Goal: Find specific page/section: Find specific page/section

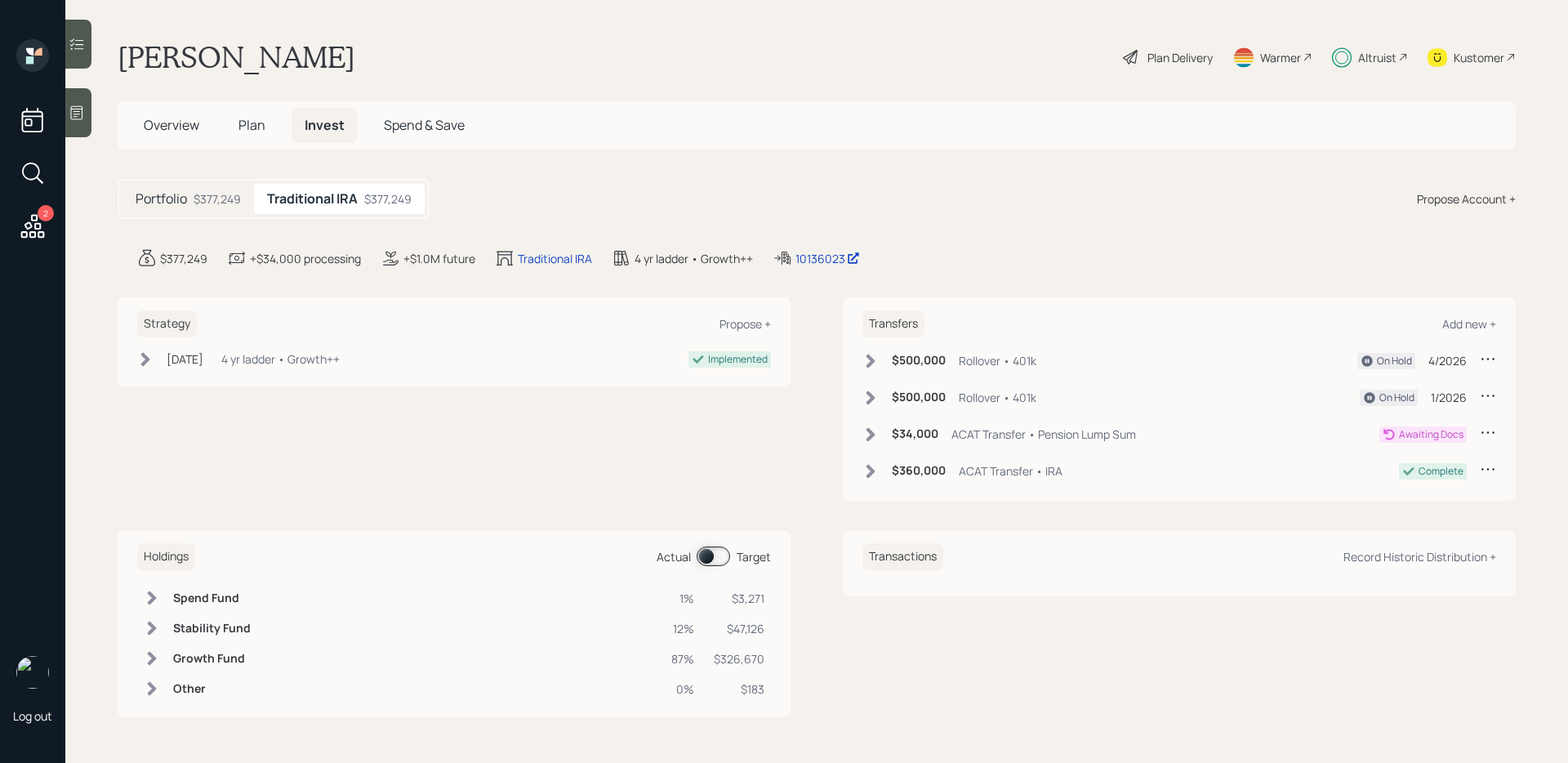
click at [720, 551] on span at bounding box center [713, 556] width 33 height 20
click at [720, 552] on span at bounding box center [713, 556] width 33 height 20
click at [77, 36] on icon at bounding box center [76, 44] width 16 height 16
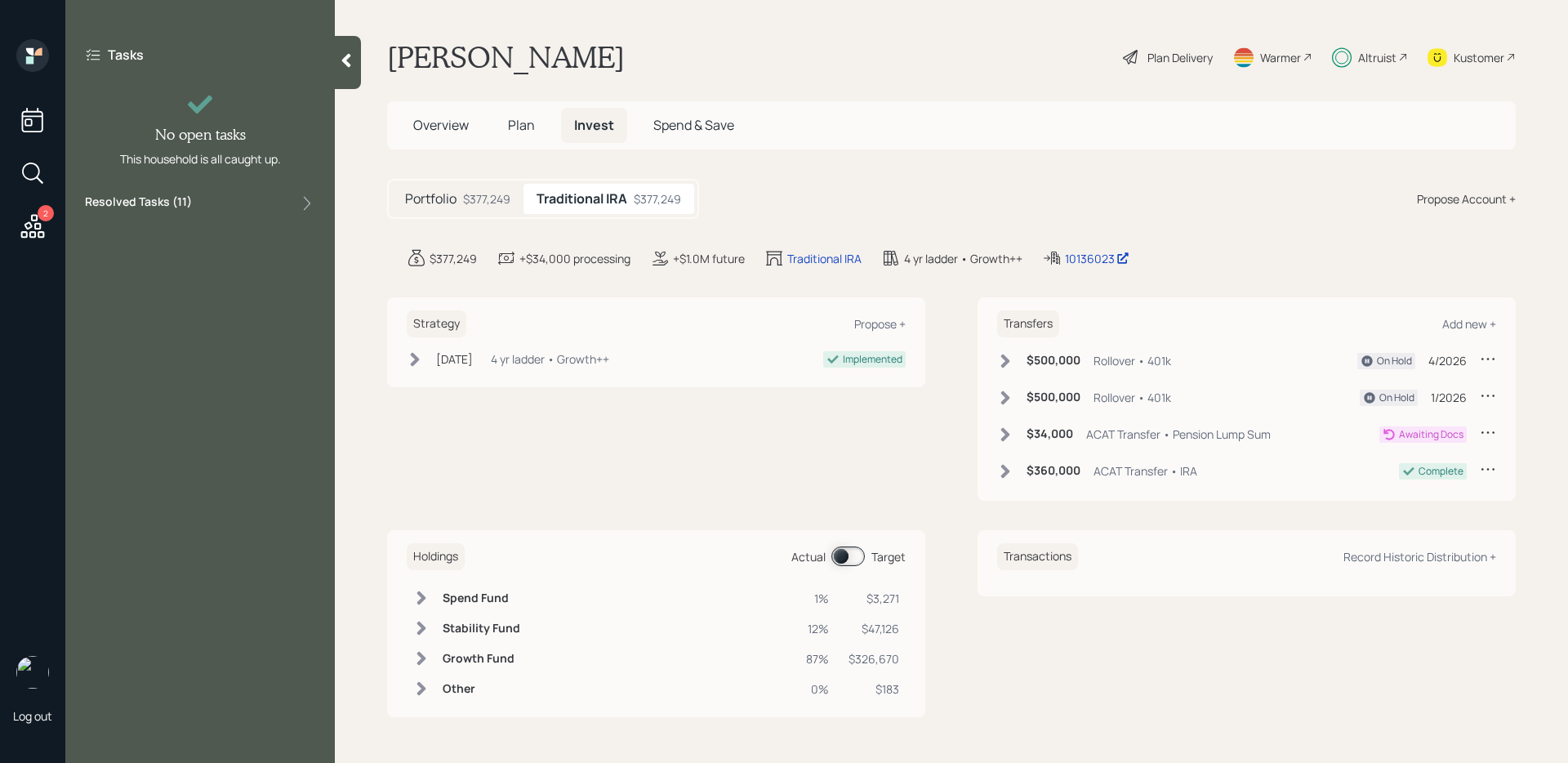
click at [148, 207] on label "Resolved Tasks ( 11 )" at bounding box center [138, 203] width 107 height 20
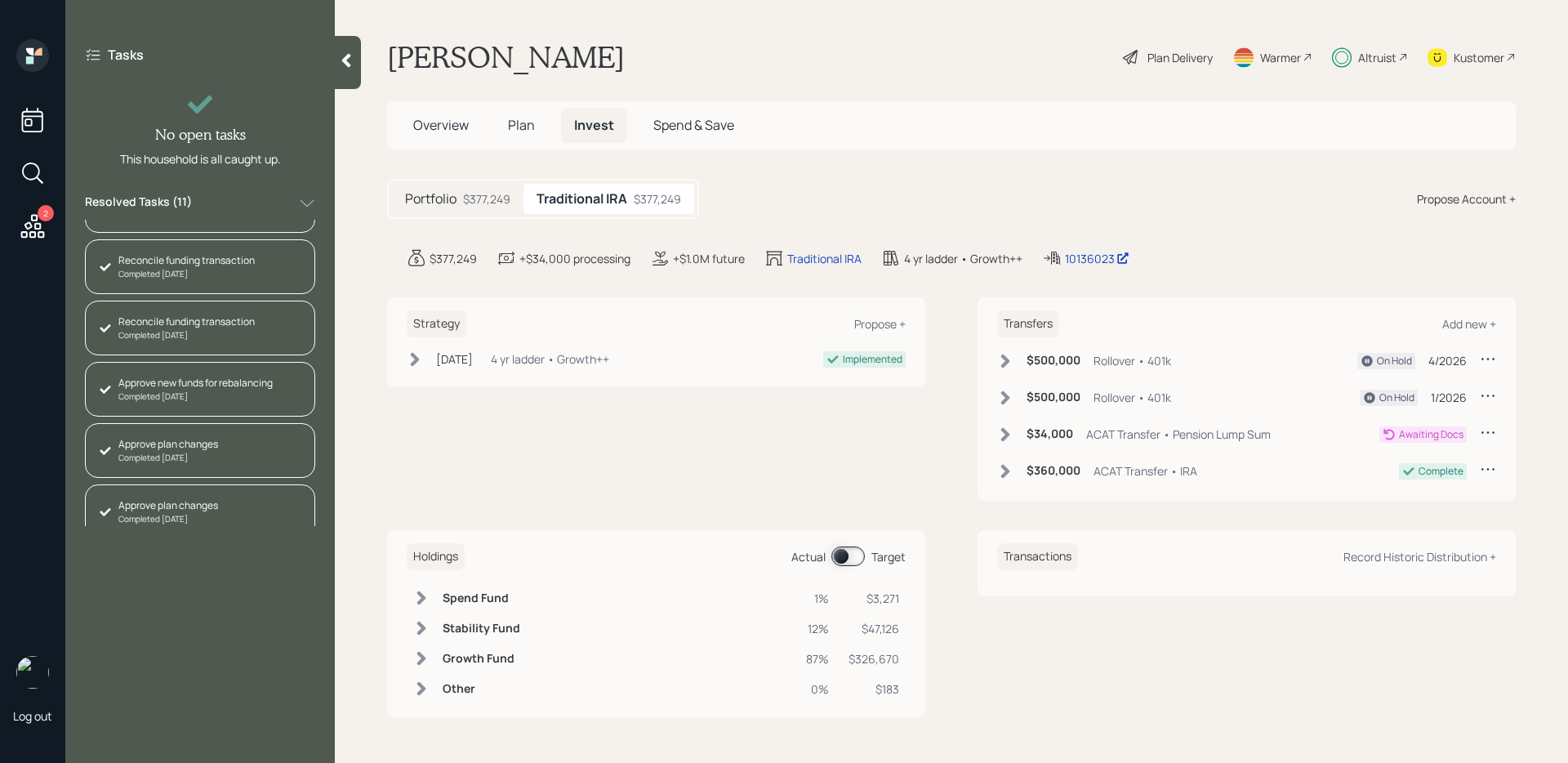
scroll to position [361, 0]
click at [852, 558] on span at bounding box center [847, 556] width 33 height 20
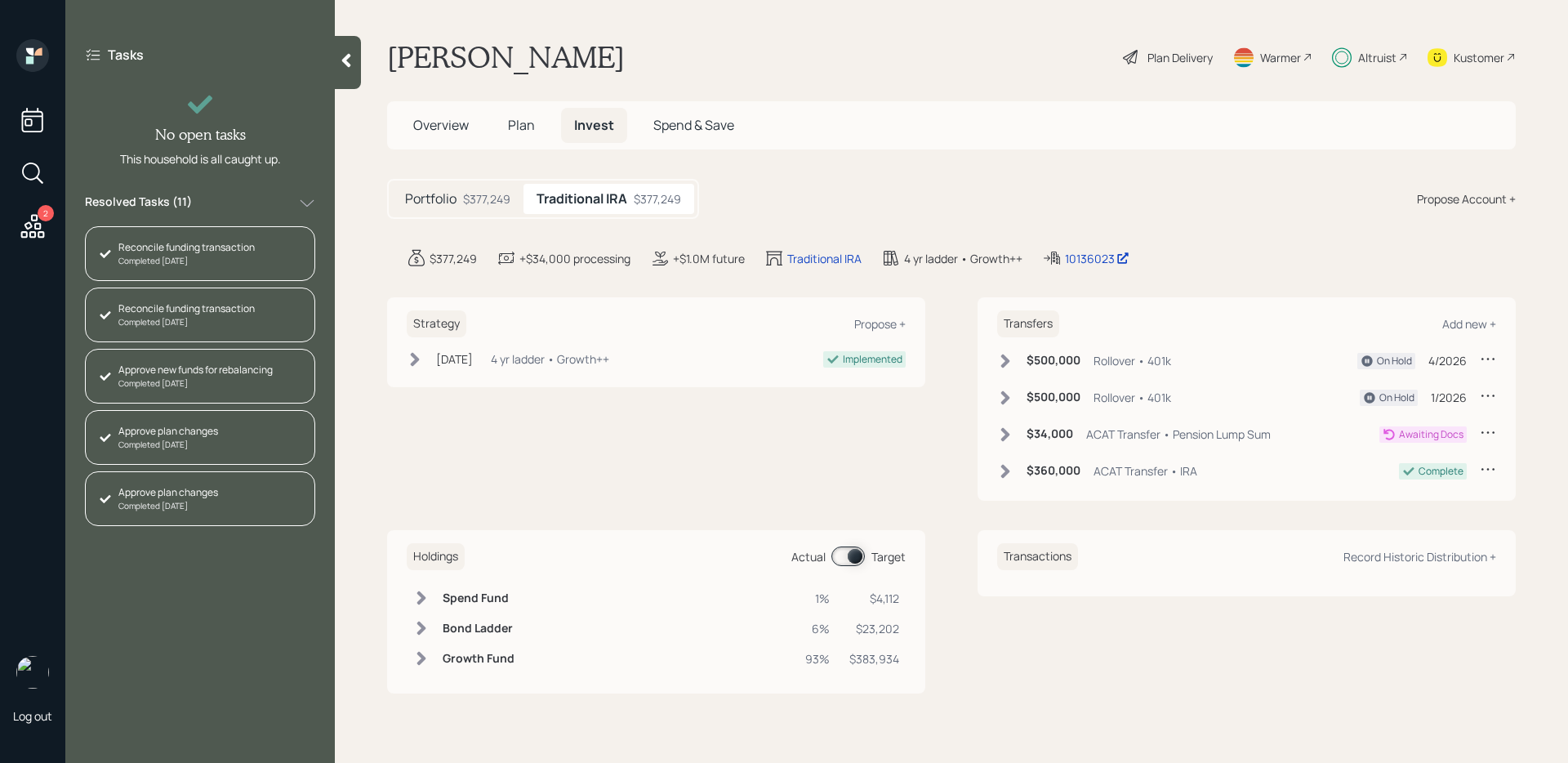
click at [852, 558] on span at bounding box center [847, 556] width 33 height 20
click at [522, 128] on span "Plan" at bounding box center [521, 124] width 27 height 18
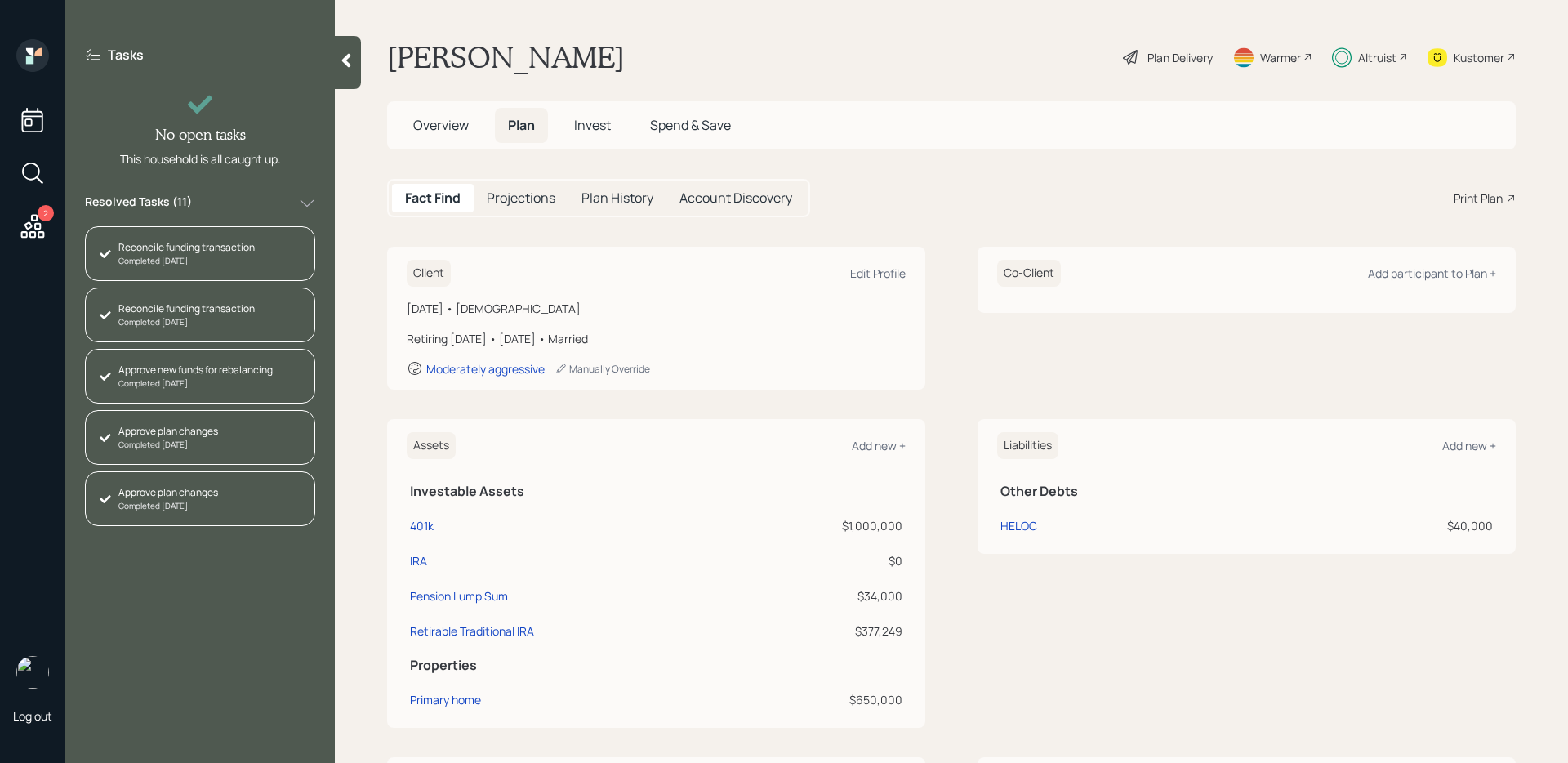
click at [616, 206] on h5 "Plan History" at bounding box center [618, 198] width 72 height 15
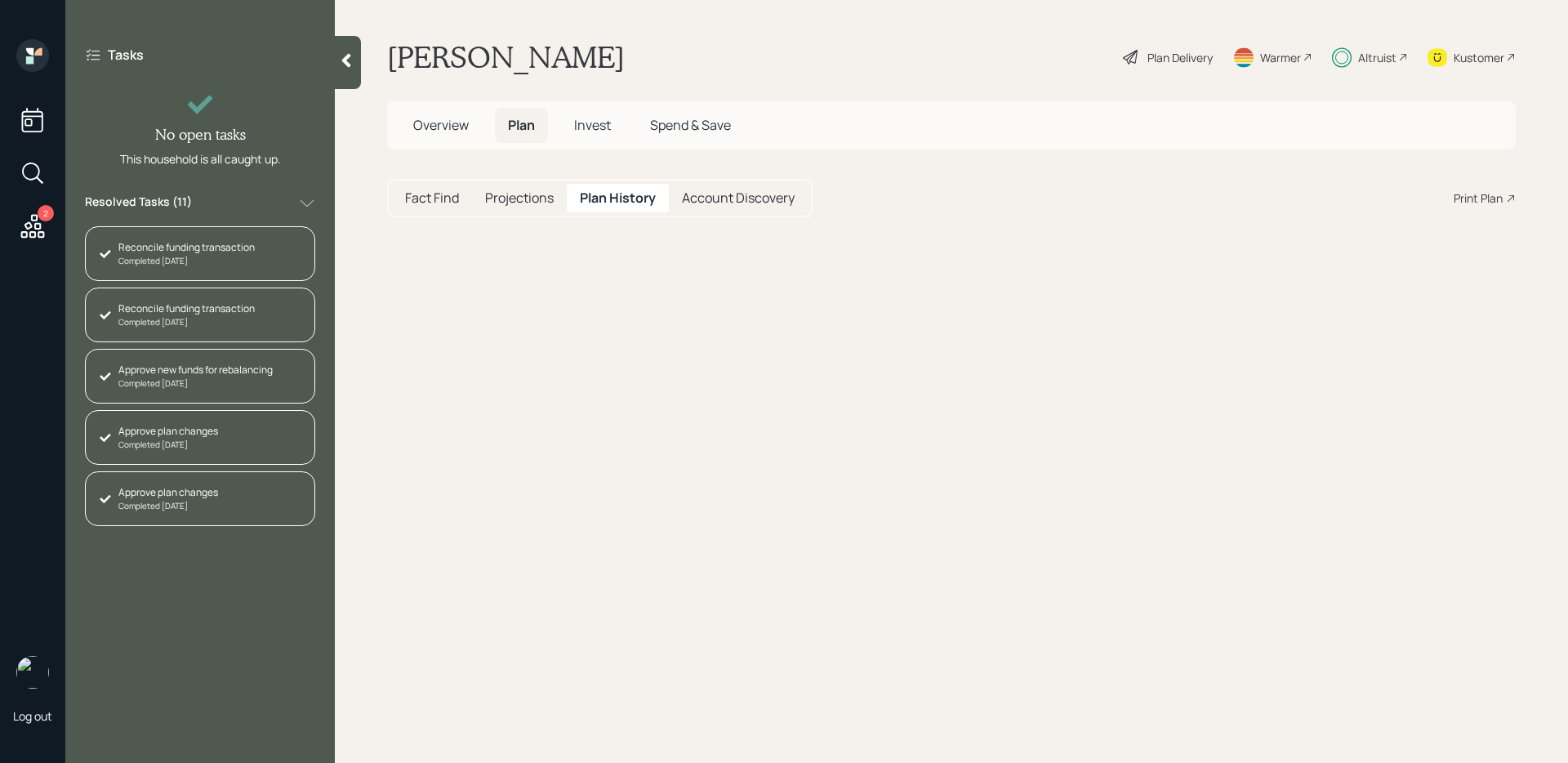
select select "2682f7db-443e-4c52-9880-e0c8250fdef4"
select select "03b5514e-12f9-47db-a47f-68551859c890"
select select "cd2b94de-b1bb-4302-a66d-c0214bff7478"
select select "09ad545f-d952-483d-b0c5-3dfd33266cce"
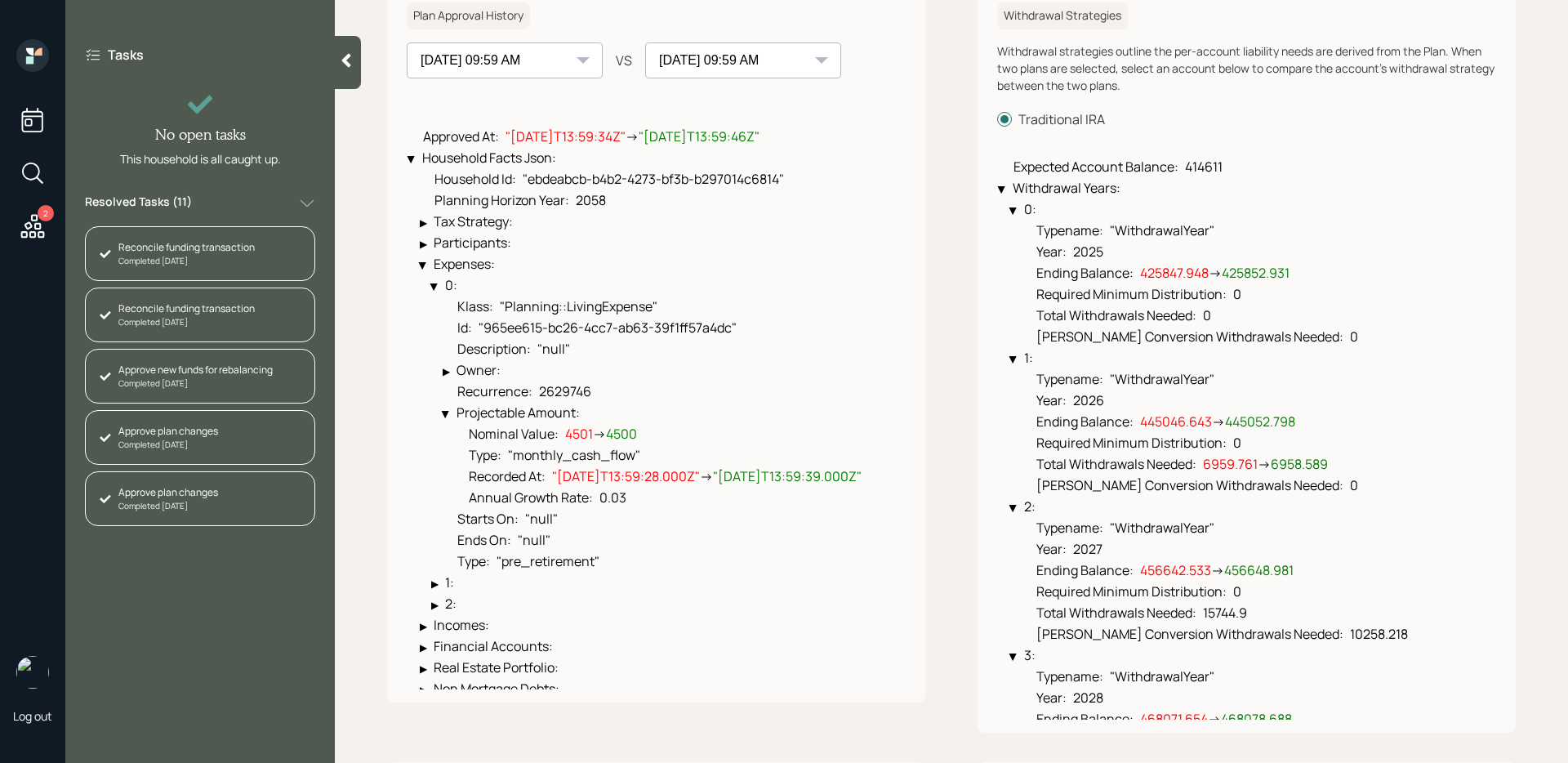
scroll to position [233, 0]
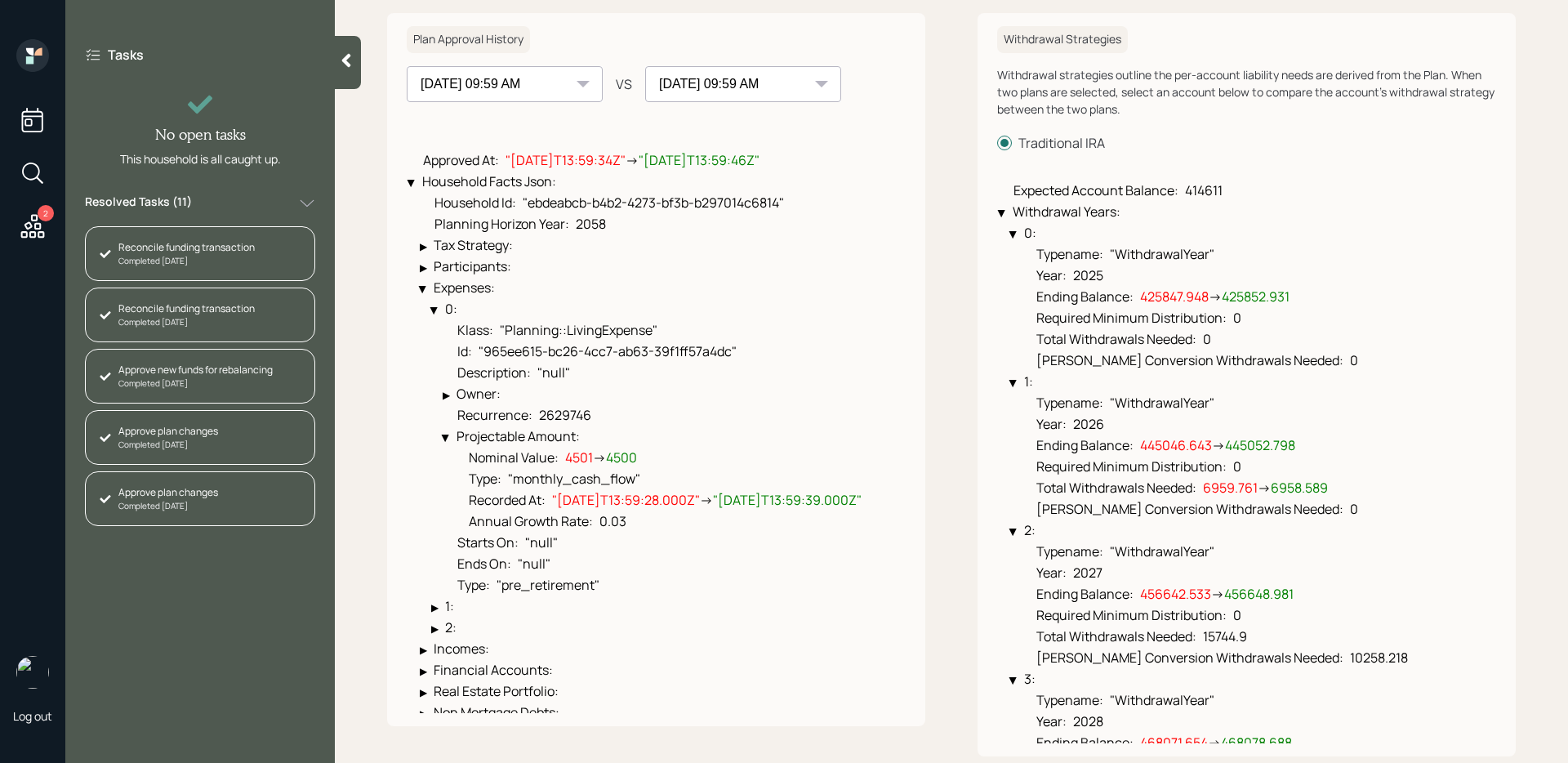
click at [531, 88] on select "09-17-2025 09:17 AM 09-23-2025 09:18 AM 10-02-2025 09:53 AM 10-10-2025 09:05 AM…" at bounding box center [504, 84] width 196 height 36
click at [407, 66] on select "09-17-2025 09:17 AM 09-23-2025 09:18 AM 10-02-2025 09:53 AM 10-10-2025 09:05 AM…" at bounding box center [504, 84] width 196 height 36
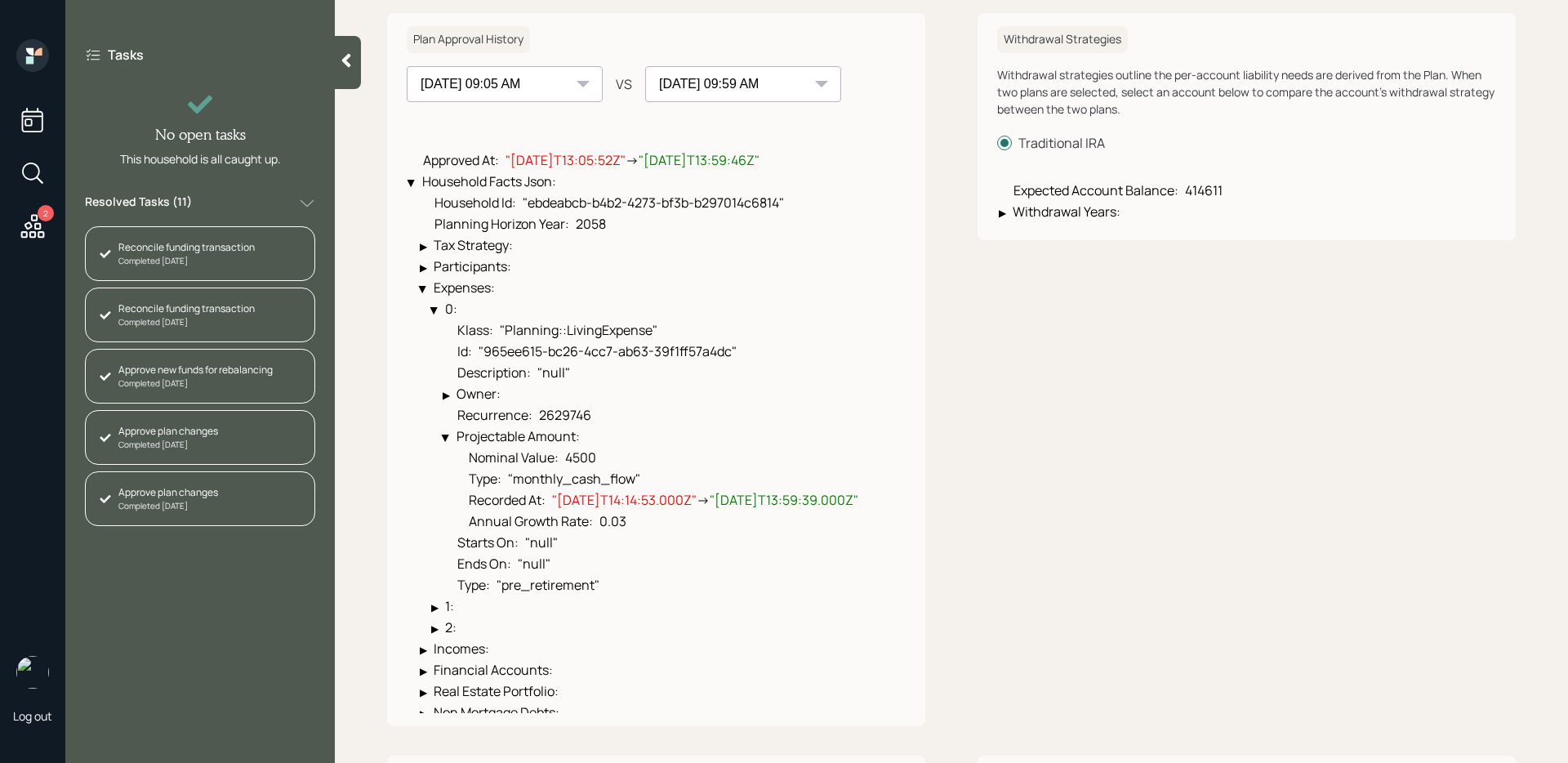
click at [720, 81] on select "09-17-2025 09:17 AM 09-23-2025 09:18 AM 10-02-2025 09:53 AM 10-10-2025 09:05 AM…" at bounding box center [743, 84] width 196 height 36
click at [515, 84] on select "09-17-2025 09:17 AM 09-23-2025 09:18 AM 10-02-2025 09:53 AM 10-10-2025 09:05 AM…" at bounding box center [504, 84] width 196 height 36
select select "80e40161-9c4a-4f24-a894-0906f9eb4517"
click at [407, 66] on select "09-17-2025 09:17 AM 09-23-2025 09:18 AM 10-02-2025 09:53 AM 10-10-2025 09:05 AM…" at bounding box center [504, 84] width 196 height 36
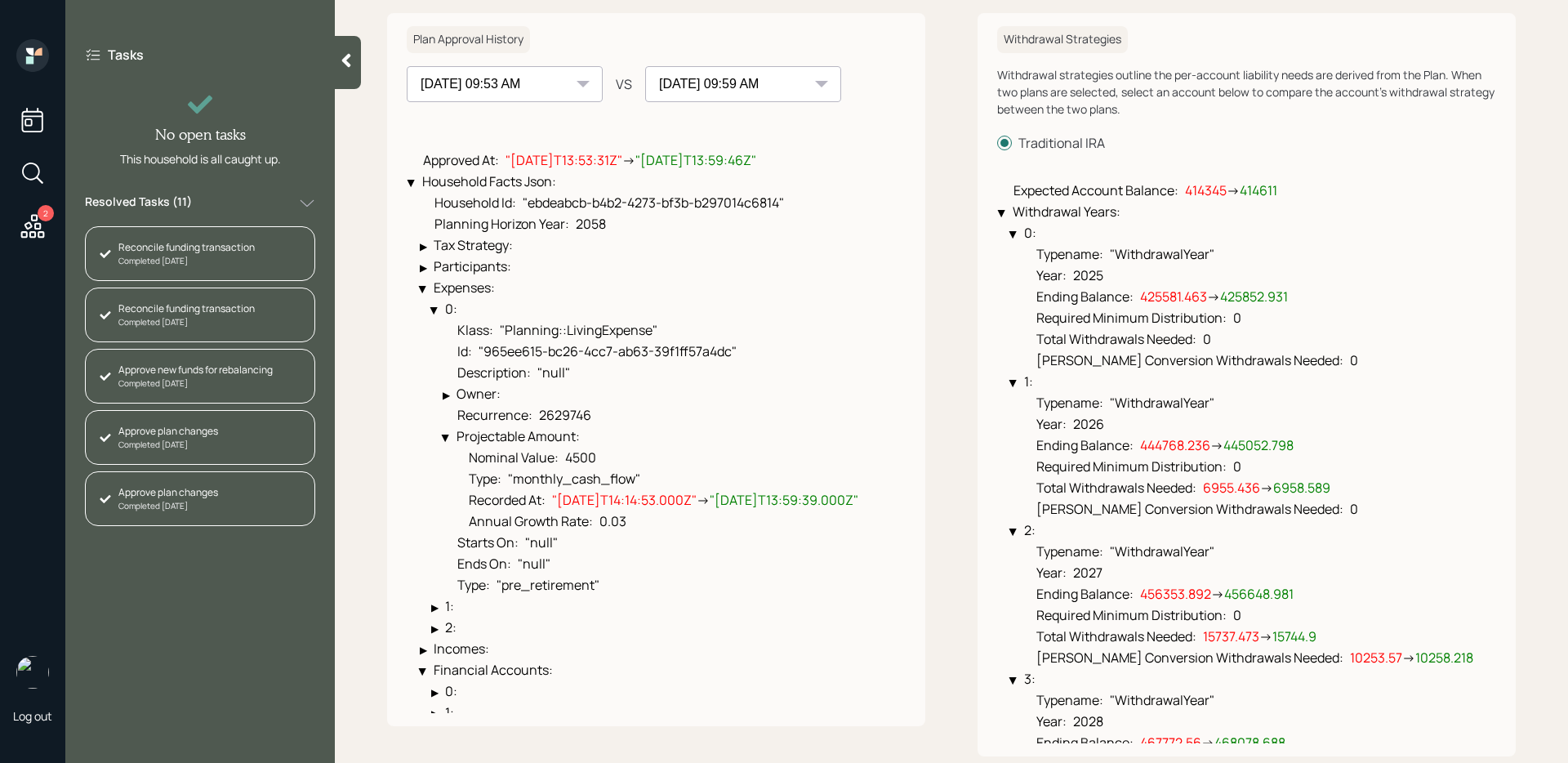
scroll to position [0, 0]
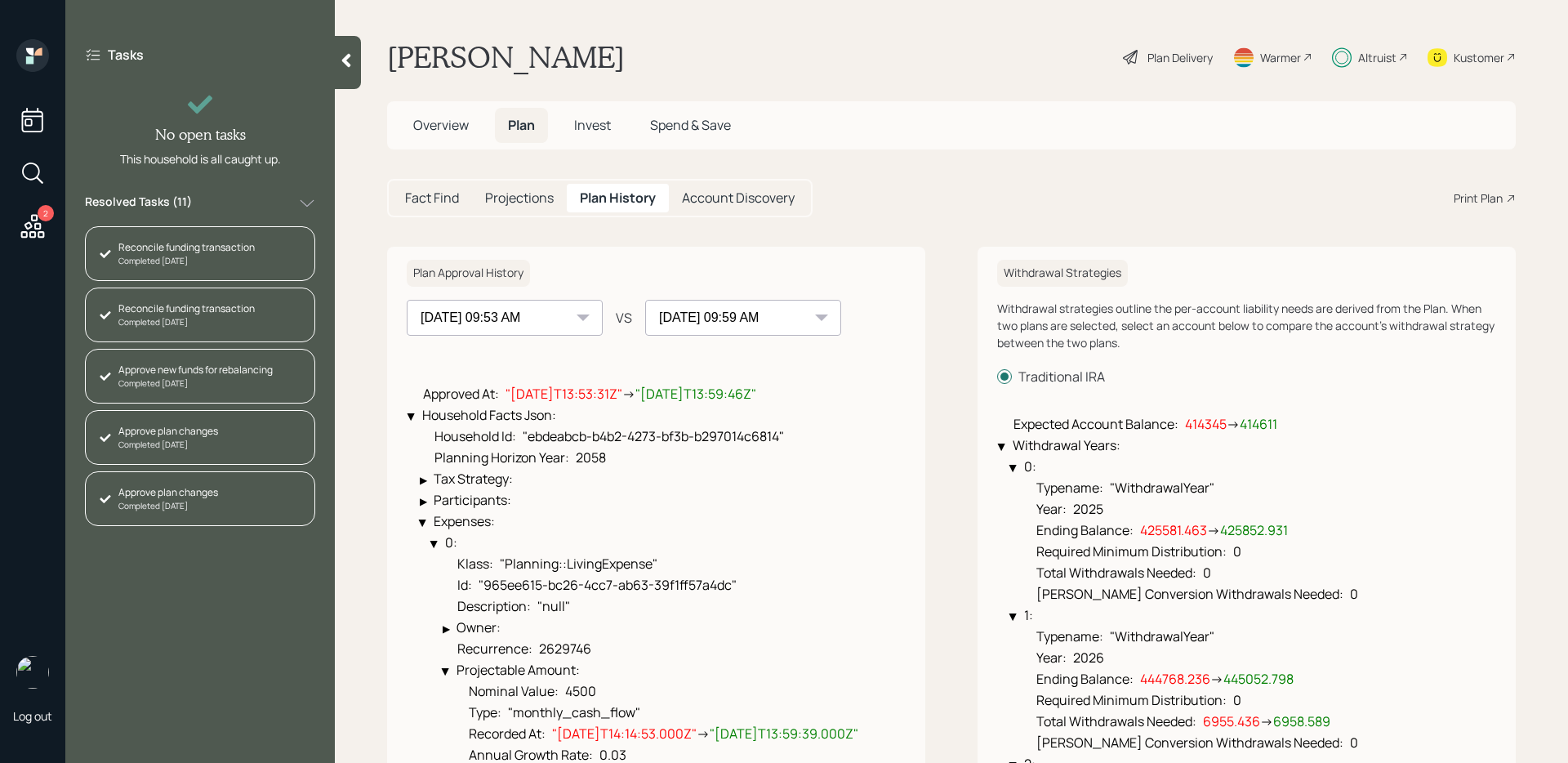
click at [601, 125] on span "Invest" at bounding box center [592, 124] width 37 height 18
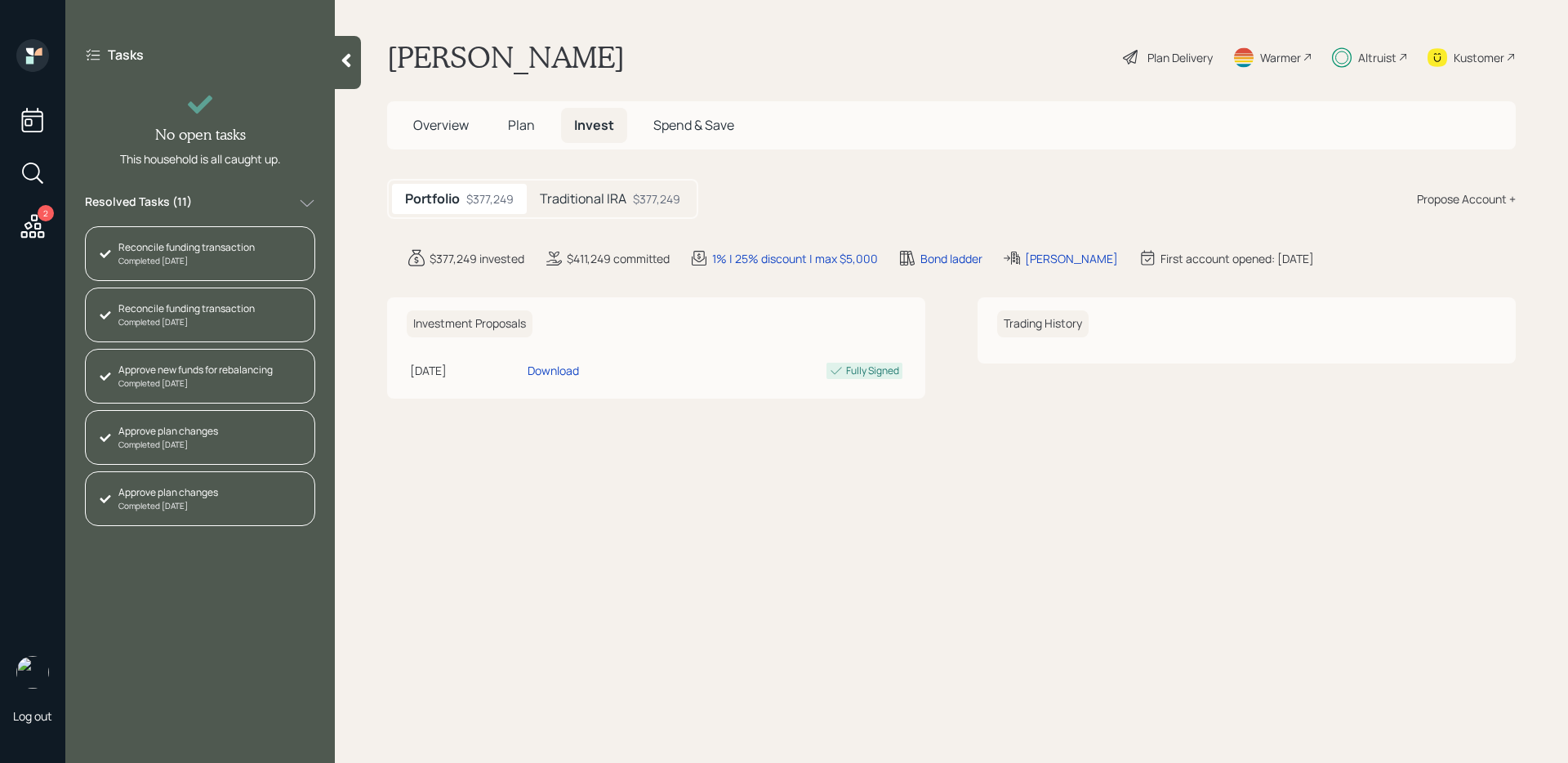
click at [582, 197] on h5 "Traditional IRA" at bounding box center [582, 199] width 87 height 15
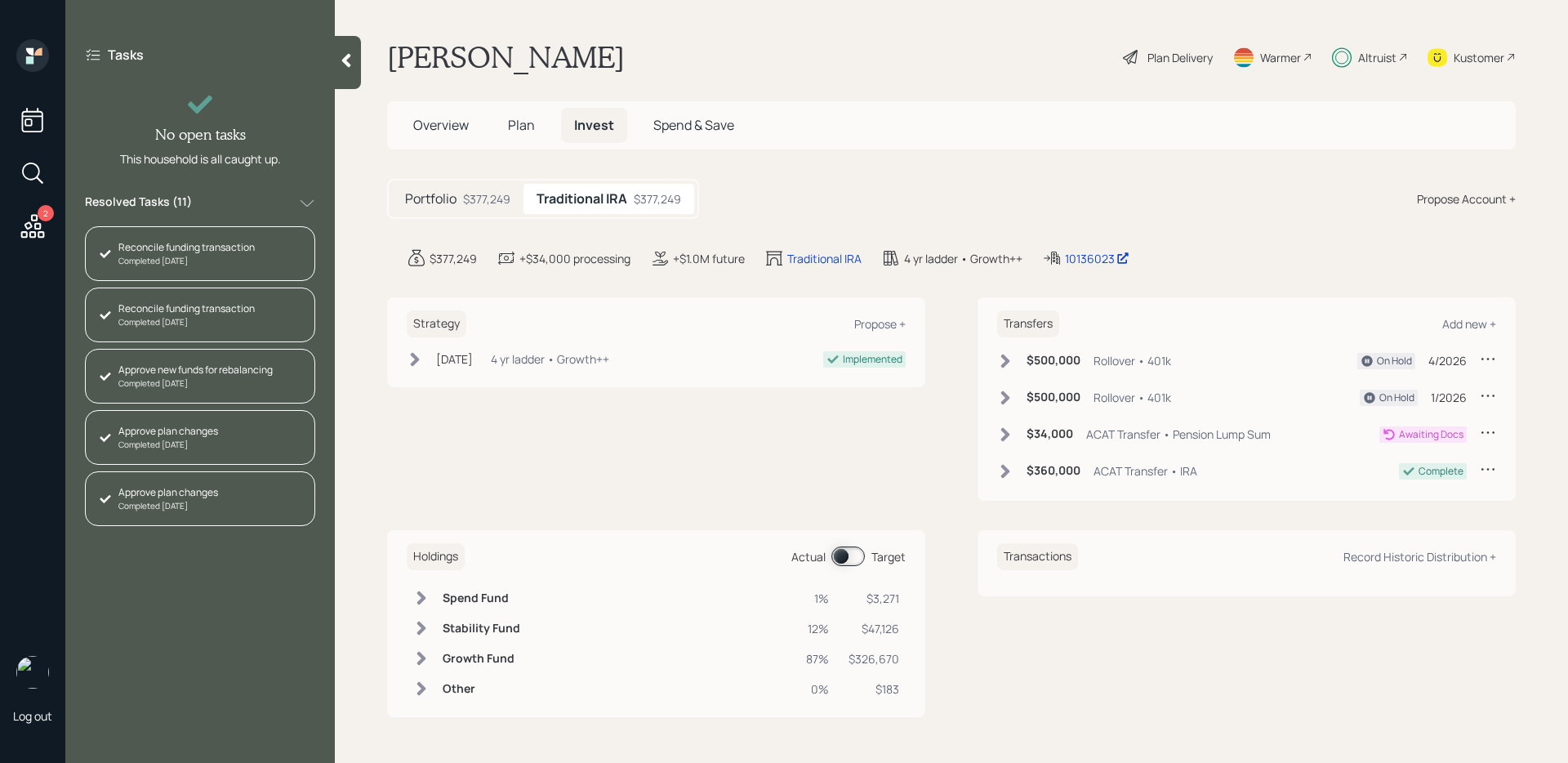
click at [522, 123] on span "Plan" at bounding box center [521, 124] width 27 height 18
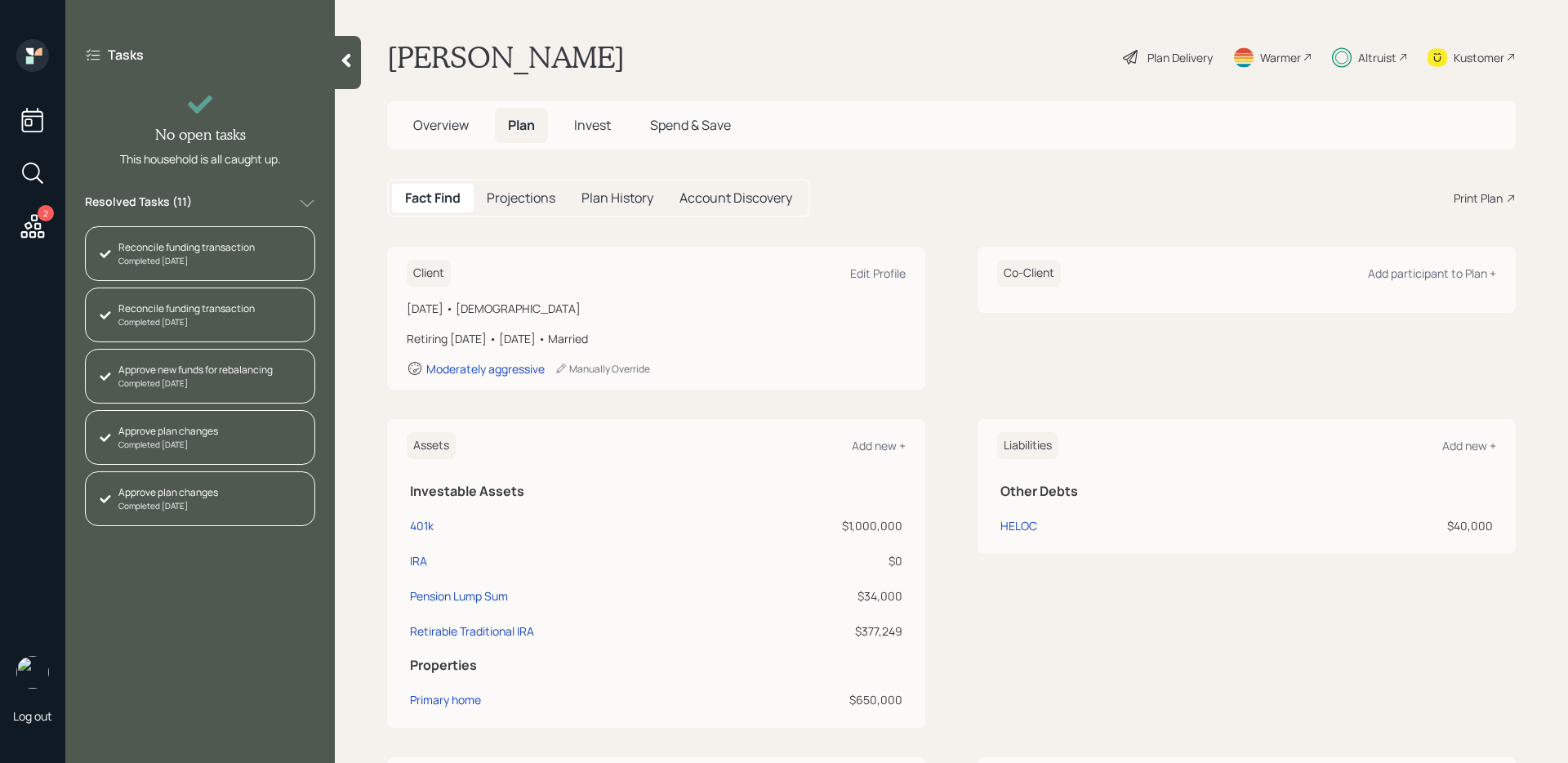
click at [602, 122] on span "Invest" at bounding box center [592, 124] width 37 height 18
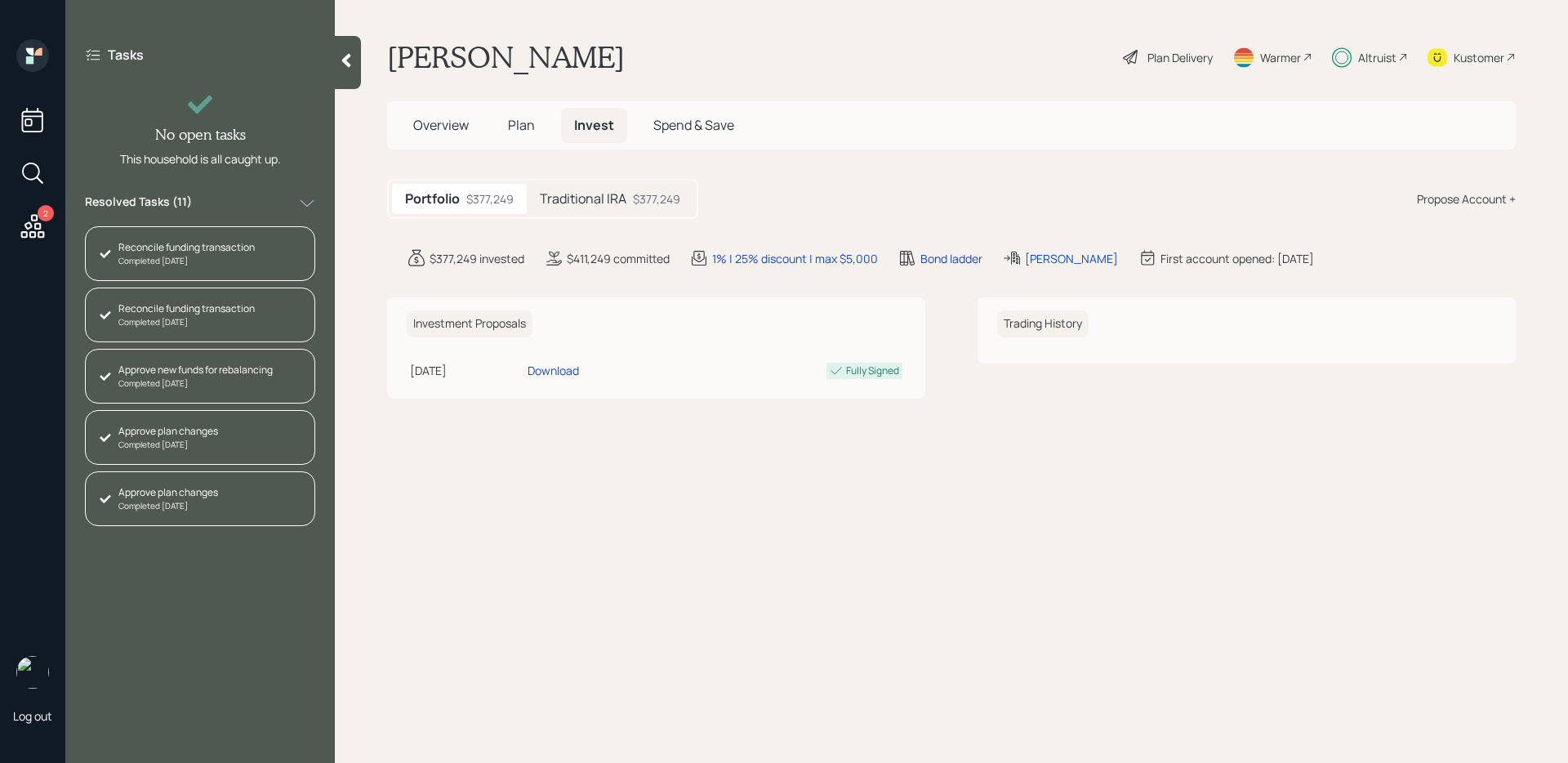
click at [529, 130] on span "Plan" at bounding box center [521, 124] width 27 height 18
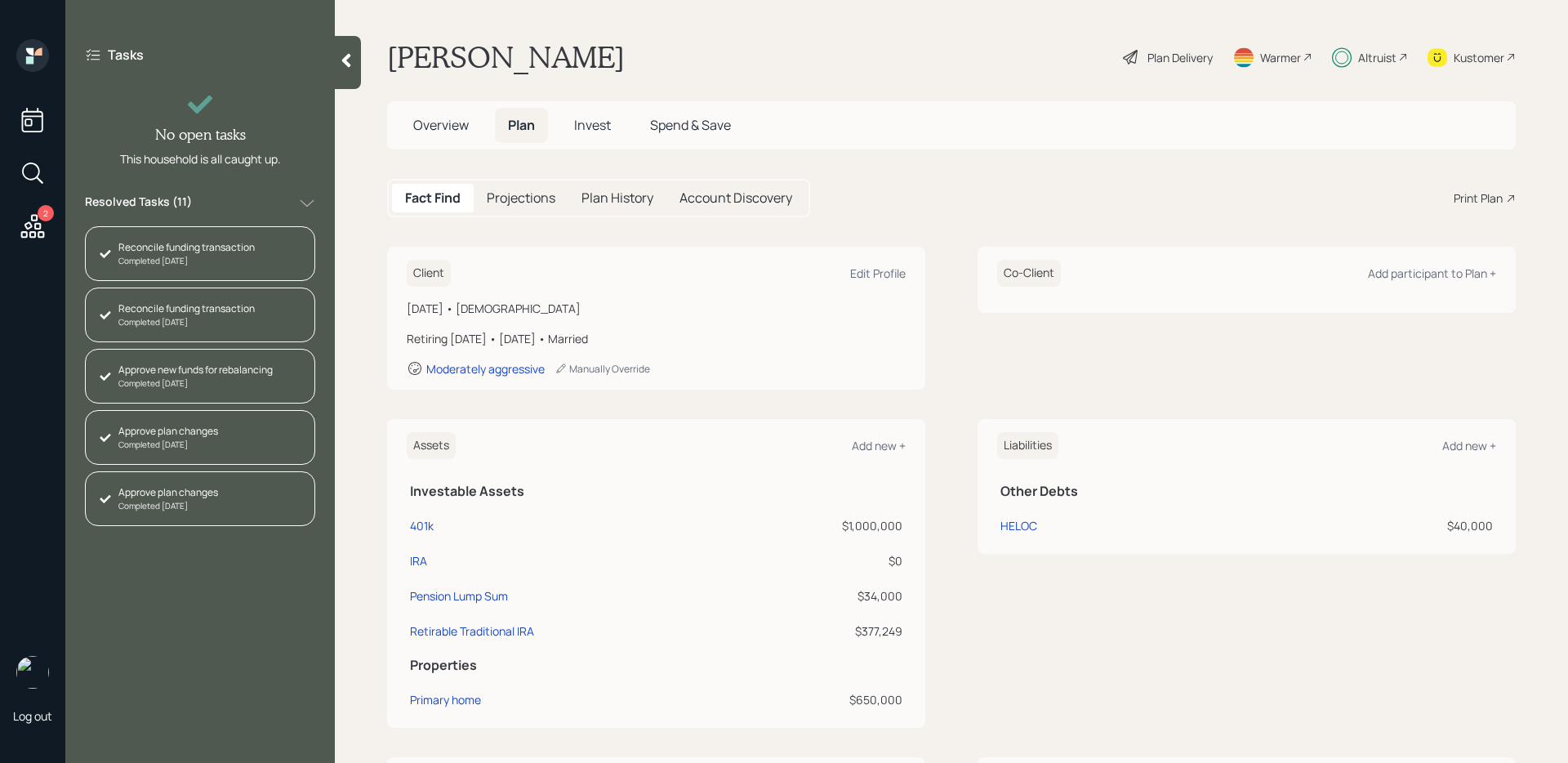
click at [578, 125] on span "Invest" at bounding box center [592, 124] width 37 height 18
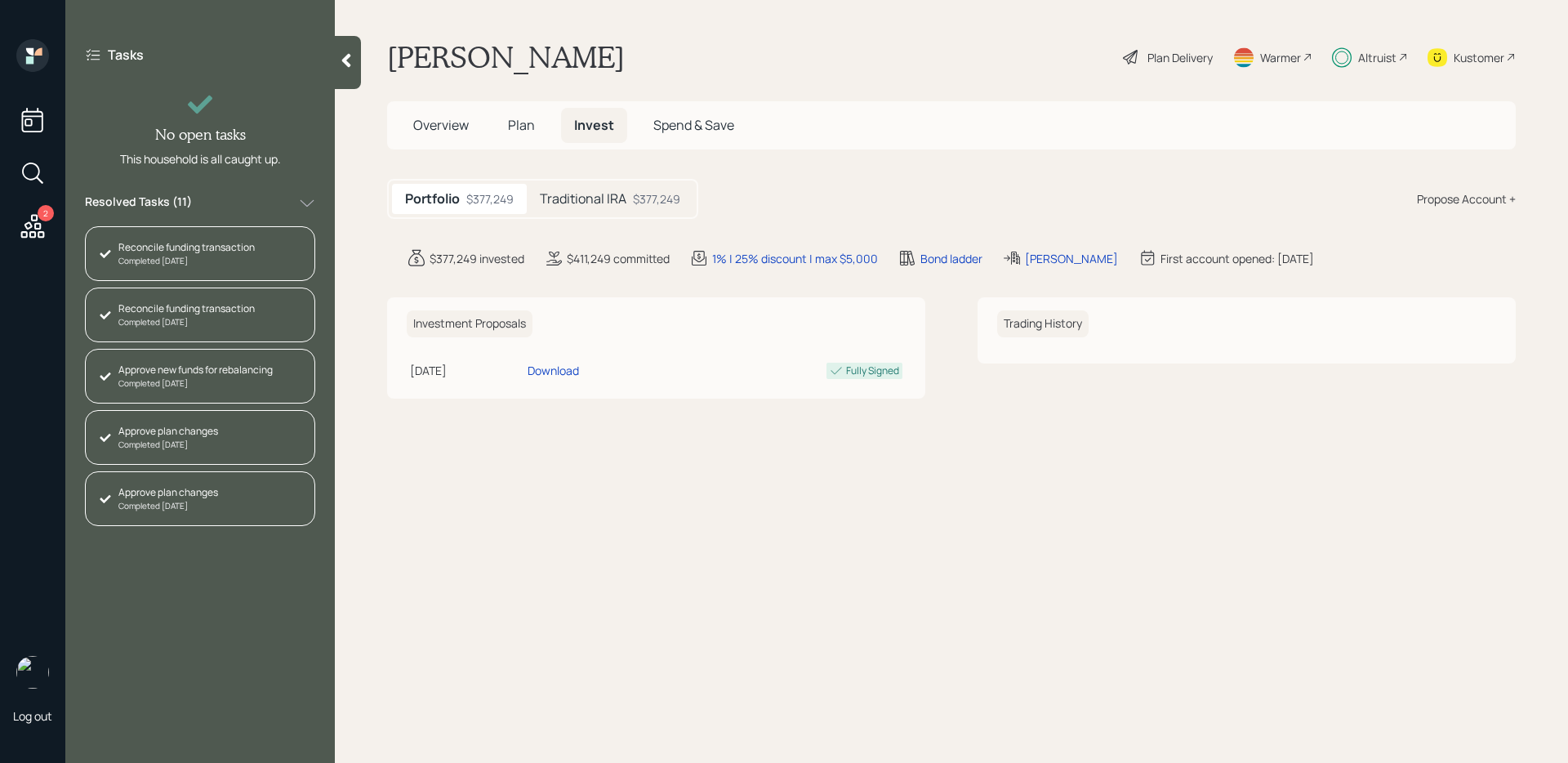
click at [582, 198] on h5 "Traditional IRA" at bounding box center [582, 199] width 87 height 15
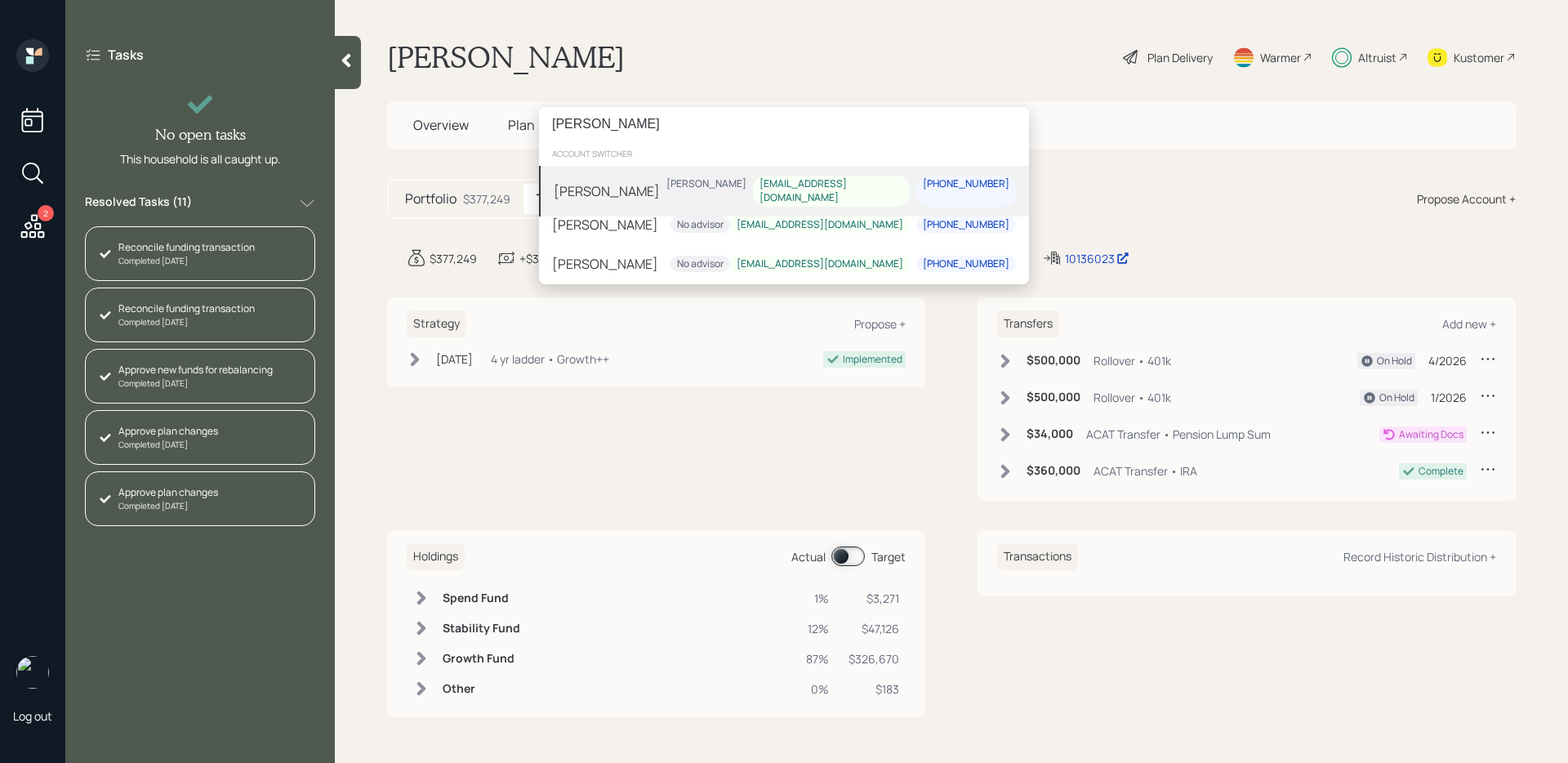
type input "nancy johnson"
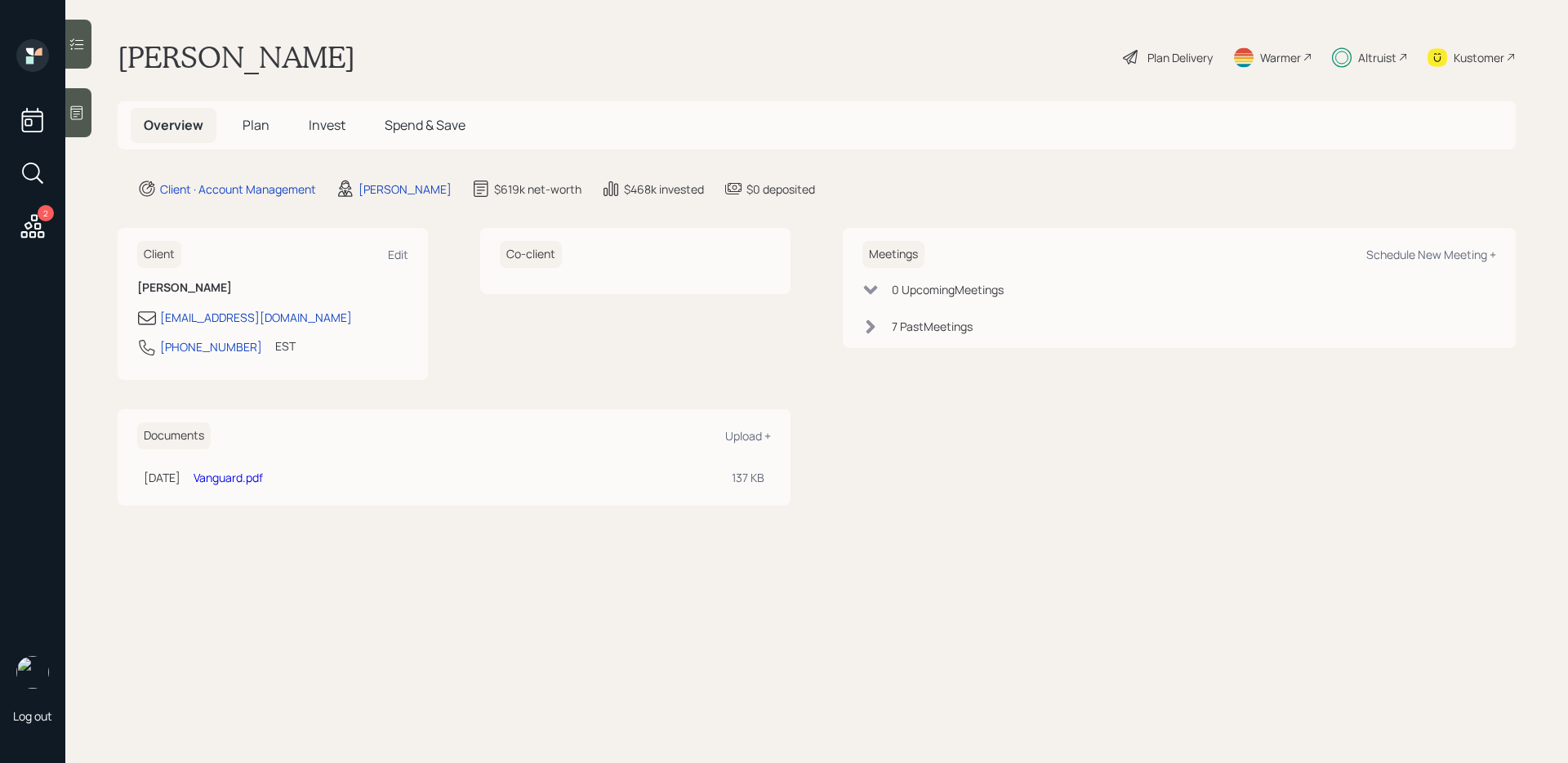
click at [78, 48] on icon at bounding box center [77, 44] width 14 height 11
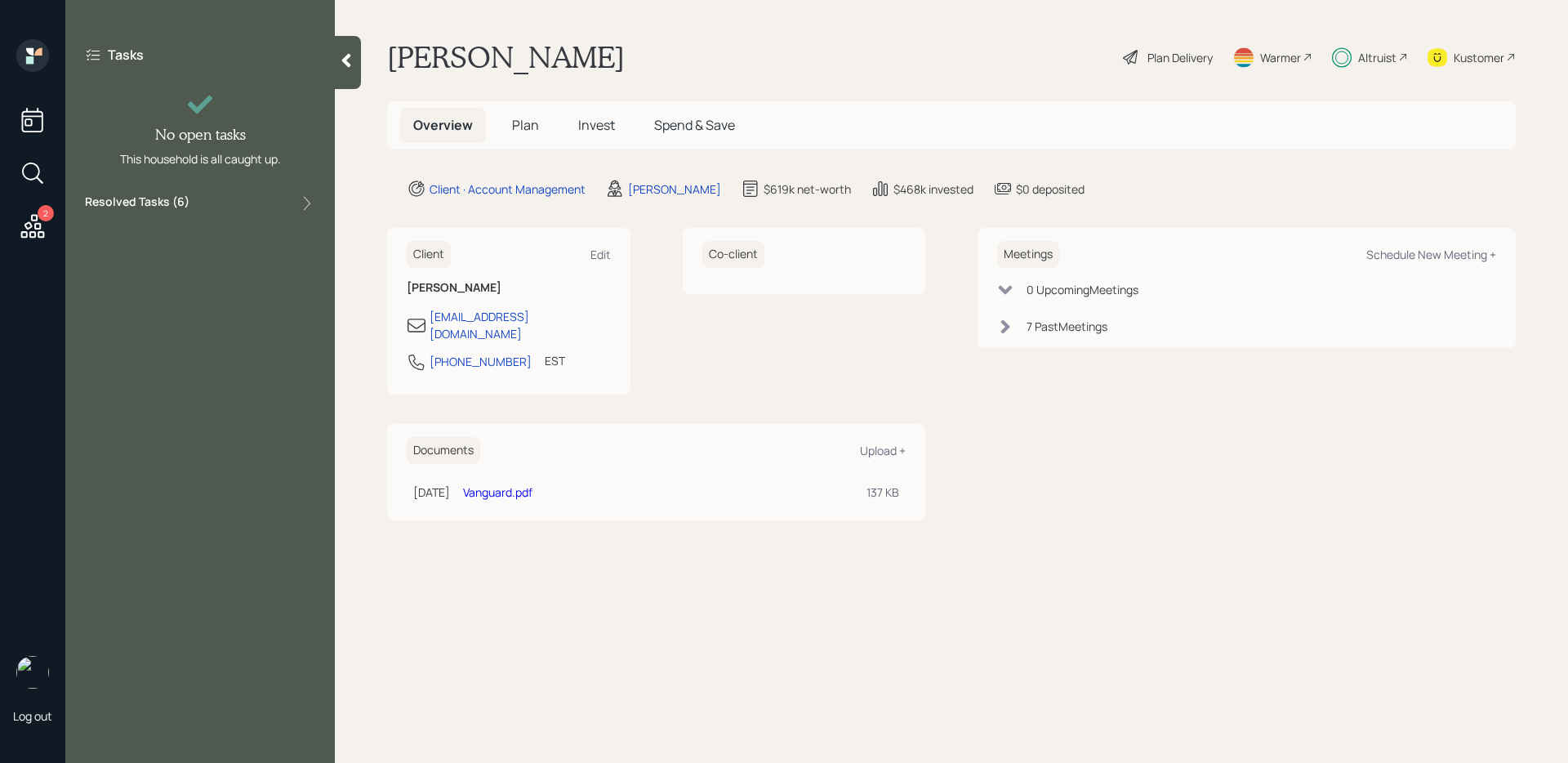
click at [178, 193] on div "Tasks No open tasks This household is all caught up. Resolved Tasks ( 6 )" at bounding box center [200, 130] width 269 height 180
